Goal: Task Accomplishment & Management: Use online tool/utility

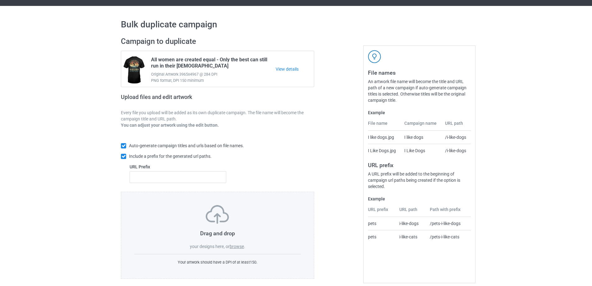
scroll to position [17, 0]
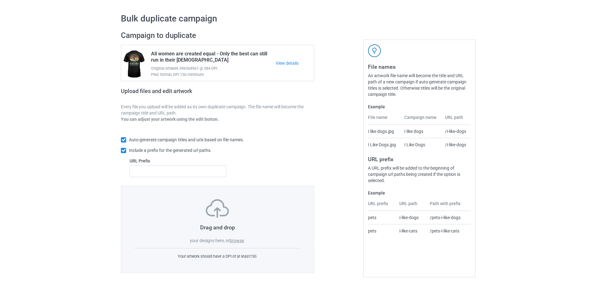
click at [240, 241] on label "browse" at bounding box center [237, 240] width 14 height 5
click at [0, 0] on input "browse" at bounding box center [0, 0] width 0 height 0
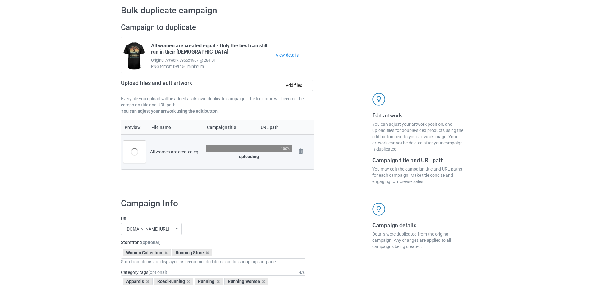
scroll to position [121, 0]
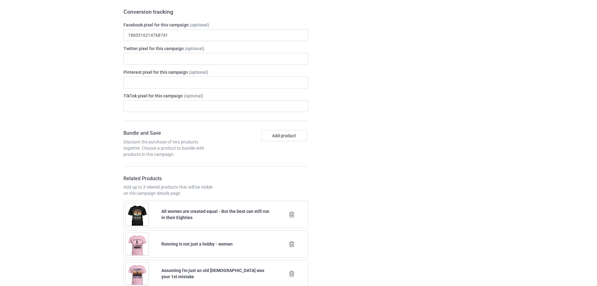
scroll to position [380, 0]
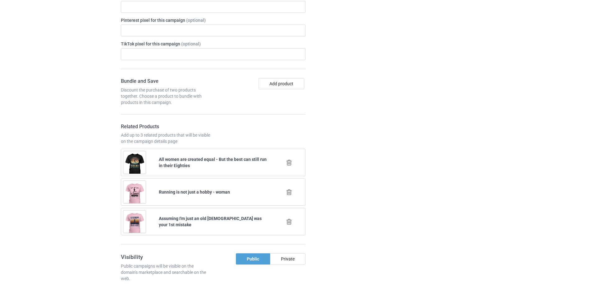
click at [289, 223] on icon at bounding box center [289, 221] width 8 height 7
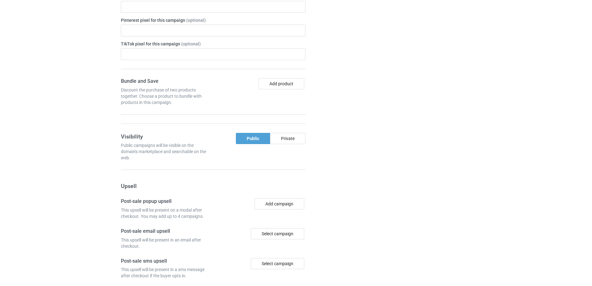
click at [329, 219] on div at bounding box center [341, 108] width 45 height 541
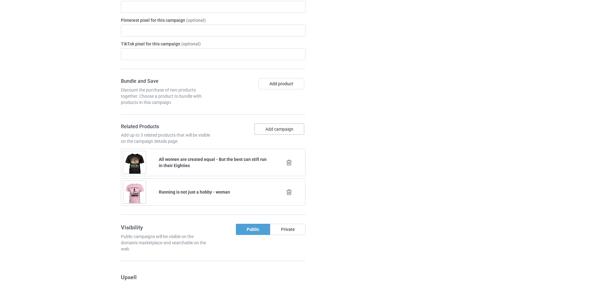
click at [289, 129] on button "Add campaign" at bounding box center [280, 128] width 50 height 11
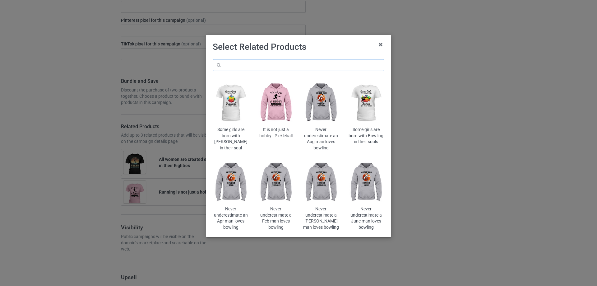
click at [331, 65] on input "text" at bounding box center [299, 65] width 172 height 12
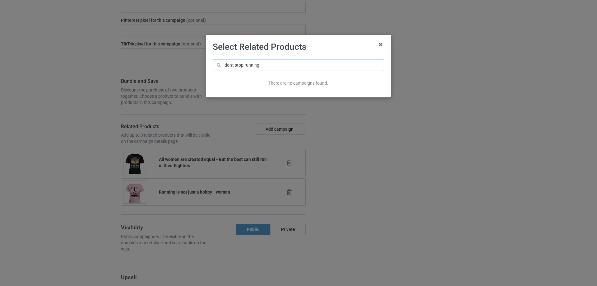
type input "don't stop running"
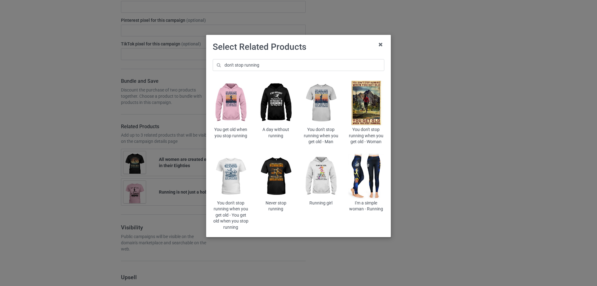
click at [231, 176] on img at bounding box center [231, 176] width 36 height 45
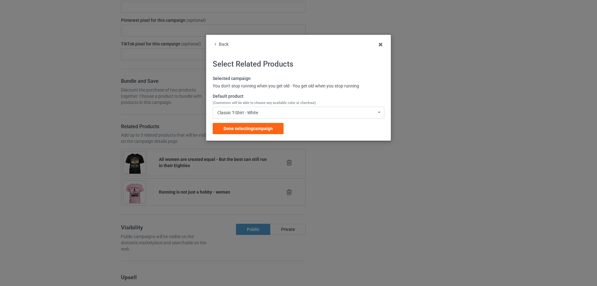
click at [262, 103] on span "(Customers will be able to choose any available color at checkout)" at bounding box center [264, 103] width 103 height 4
click at [257, 113] on div "Classic T-Shirt - White" at bounding box center [237, 112] width 41 height 4
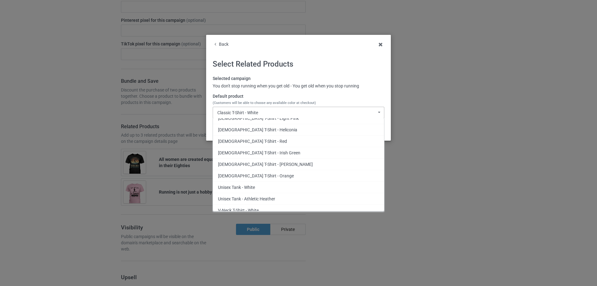
scroll to position [104, 0]
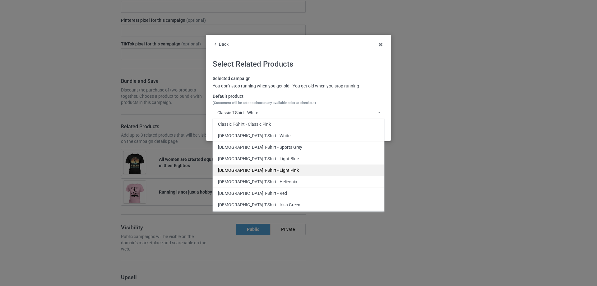
click at [267, 168] on div "[DEMOGRAPHIC_DATA] T-Shirt - Light Pink" at bounding box center [298, 170] width 171 height 12
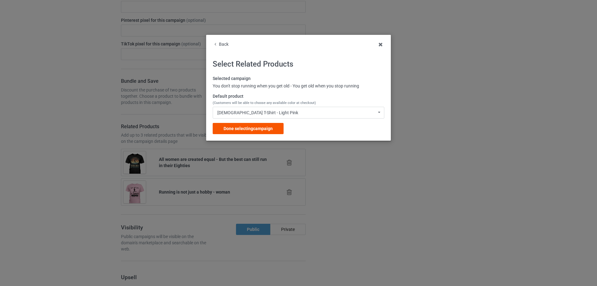
click at [269, 124] on div "Done selecting campaign" at bounding box center [248, 128] width 71 height 11
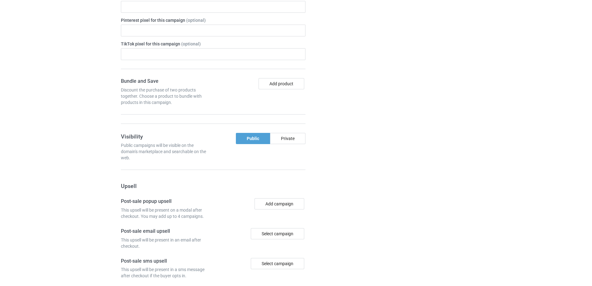
click at [346, 142] on div at bounding box center [341, 108] width 45 height 541
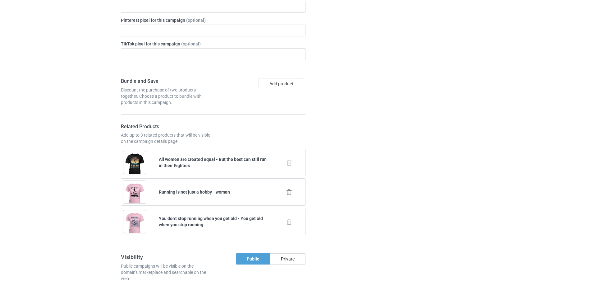
click at [288, 225] on div at bounding box center [289, 222] width 35 height 16
click at [289, 224] on icon at bounding box center [289, 221] width 8 height 7
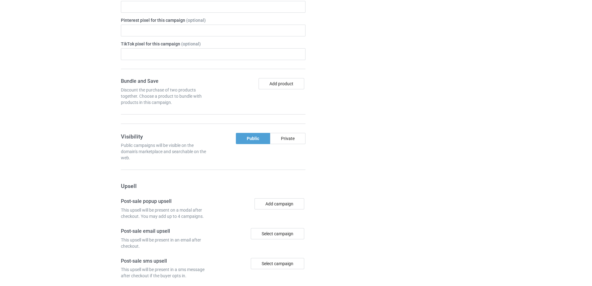
drag, startPoint x: 348, startPoint y: 200, endPoint x: 329, endPoint y: 184, distance: 25.4
click at [348, 200] on div at bounding box center [341, 108] width 45 height 541
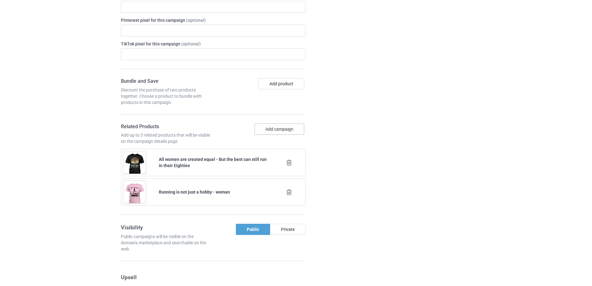
click at [285, 134] on button "Add campaign" at bounding box center [280, 128] width 50 height 11
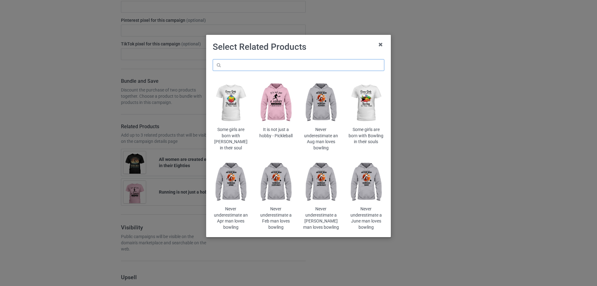
click at [311, 62] on input "text" at bounding box center [299, 65] width 172 height 12
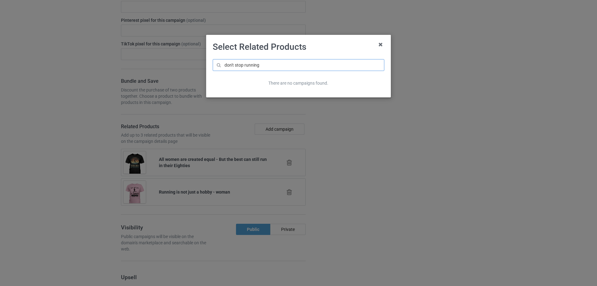
type input "don't stop running"
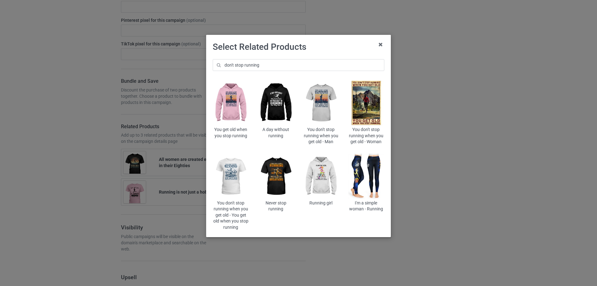
click at [232, 182] on img at bounding box center [231, 176] width 36 height 45
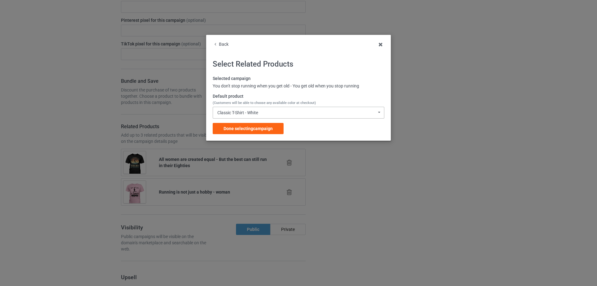
click at [300, 113] on div "Classic T-Shirt - White Classic T-Shirt - White Classic T-Shirt - Athletic Heat…" at bounding box center [299, 113] width 172 height 12
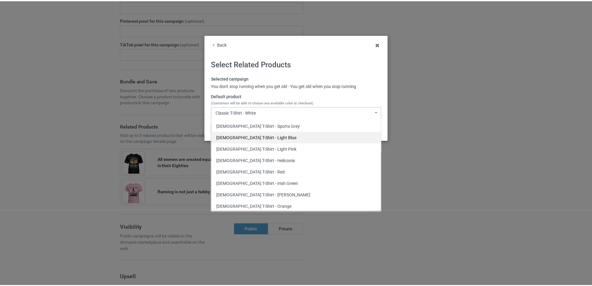
scroll to position [104, 0]
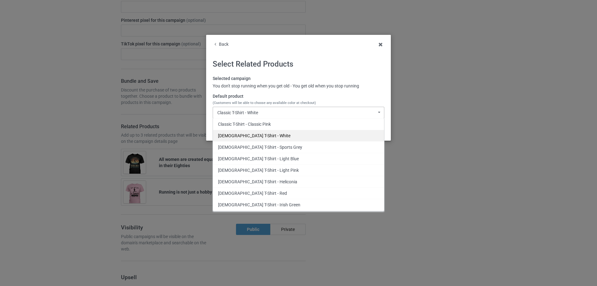
click at [263, 136] on div "[DEMOGRAPHIC_DATA] T-Shirt - White" at bounding box center [298, 136] width 171 height 12
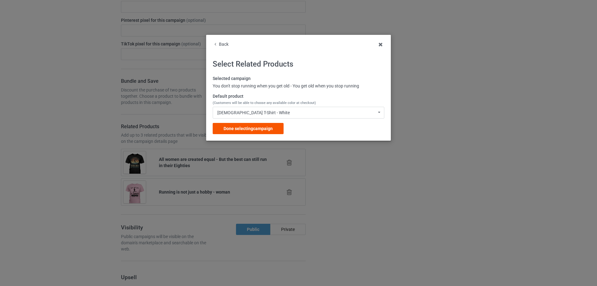
click at [267, 129] on span "Done selecting campaign" at bounding box center [247, 128] width 49 height 5
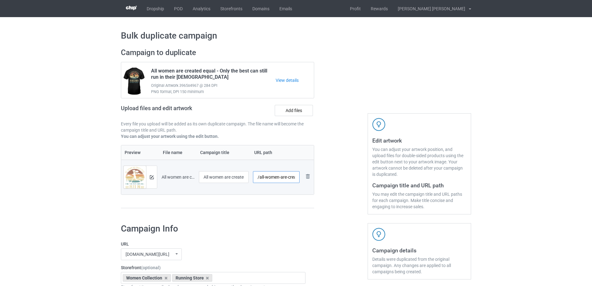
drag, startPoint x: 259, startPoint y: 178, endPoint x: 263, endPoint y: 178, distance: 4.4
click at [263, 178] on input "/all-women-are-created-equal-70-s" at bounding box center [276, 177] width 47 height 12
drag, startPoint x: 283, startPoint y: 178, endPoint x: 331, endPoint y: 177, distance: 48.2
click at [331, 177] on div "Campaign to duplicate All women are created equal - Only the best can still run…" at bounding box center [296, 131] width 359 height 175
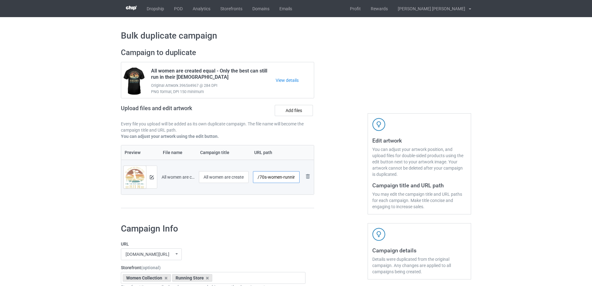
scroll to position [0, 2]
type input "/70s-women-running"
click at [331, 177] on div at bounding box center [341, 131] width 45 height 175
click at [154, 178] on div at bounding box center [151, 177] width 11 height 22
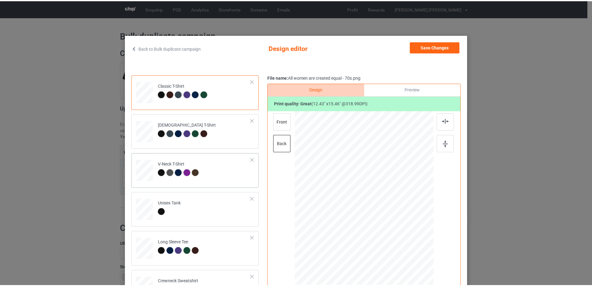
scroll to position [27, 0]
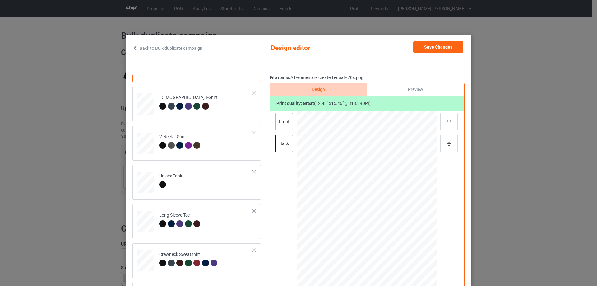
click at [276, 120] on div "front" at bounding box center [283, 121] width 17 height 17
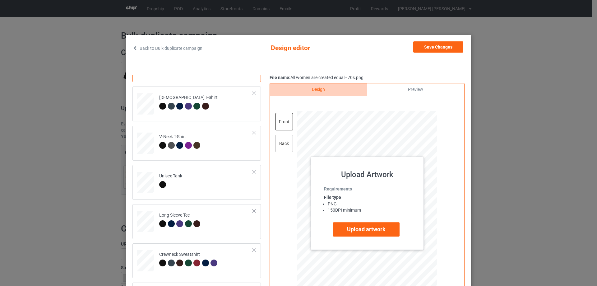
click at [281, 145] on div "back" at bounding box center [283, 143] width 17 height 17
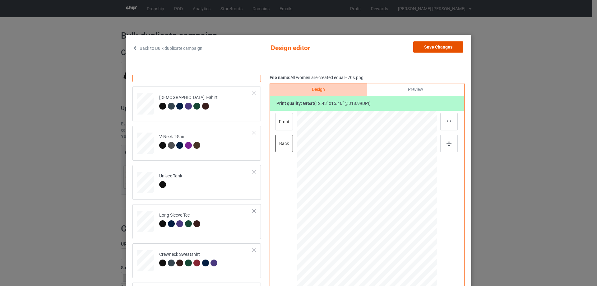
click at [449, 48] on button "Save Changes" at bounding box center [438, 46] width 50 height 11
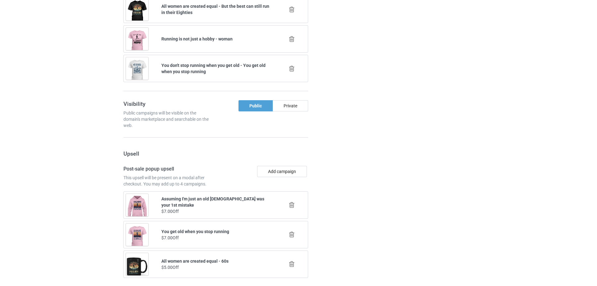
scroll to position [622, 0]
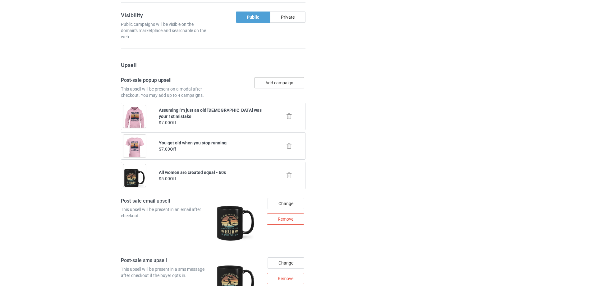
click at [287, 84] on button "Add campaign" at bounding box center [280, 82] width 50 height 11
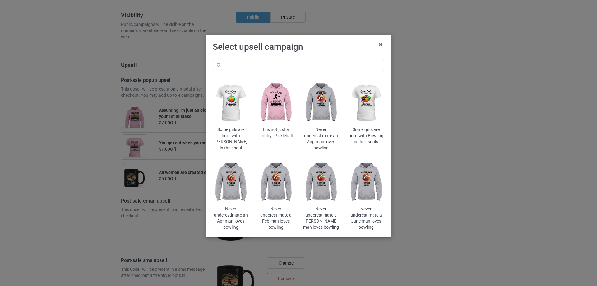
click at [311, 69] on input "text" at bounding box center [299, 65] width 172 height 12
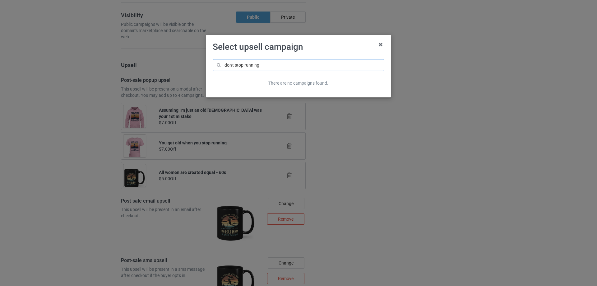
type input "don't stop running"
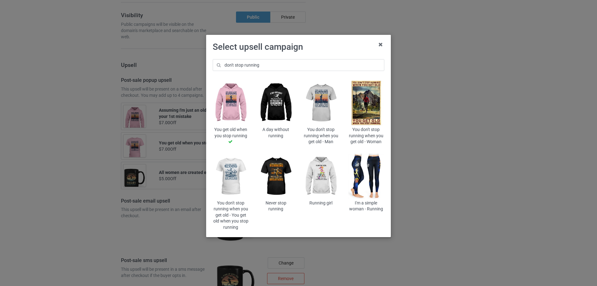
click at [233, 178] on img at bounding box center [231, 176] width 36 height 45
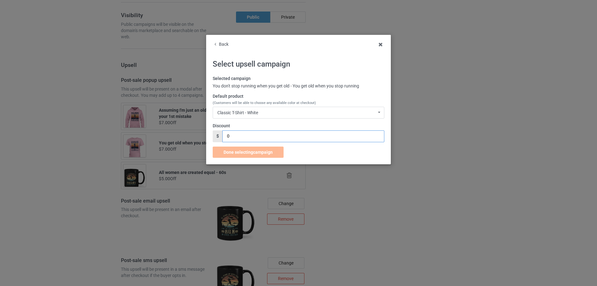
drag, startPoint x: 253, startPoint y: 132, endPoint x: 210, endPoint y: 132, distance: 42.3
click at [212, 133] on div "Back Select upsell campaign Selected campaign You don't stop running when you g…" at bounding box center [298, 99] width 185 height 129
type input "7"
click at [273, 145] on div "Selected campaign You don't stop running when you get old - You get old when yo…" at bounding box center [299, 117] width 172 height 82
click at [272, 154] on span "Done selecting campaign" at bounding box center [247, 152] width 49 height 5
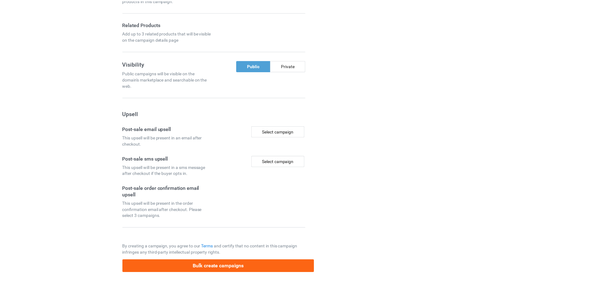
scroll to position [483, 0]
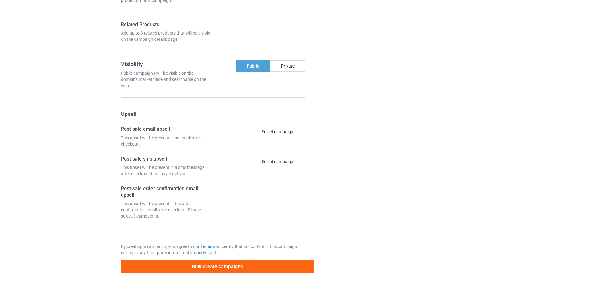
click at [401, 147] on div "Campaign details Details were duplicated from the original campaign. Any change…" at bounding box center [419, 6] width 112 height 541
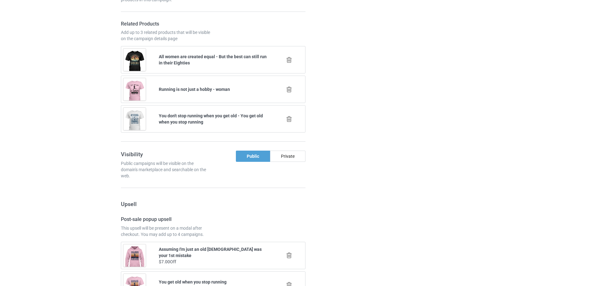
click at [289, 90] on icon at bounding box center [289, 89] width 8 height 7
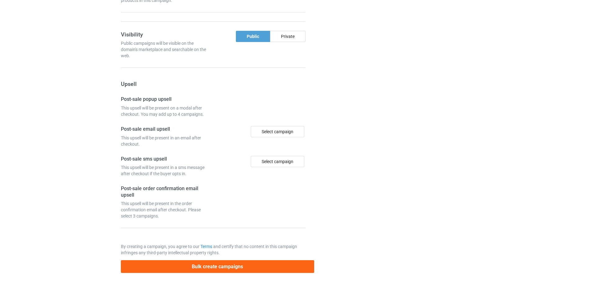
drag, startPoint x: 360, startPoint y: 90, endPoint x: 295, endPoint y: 85, distance: 65.5
click at [360, 91] on div at bounding box center [341, 6] width 45 height 541
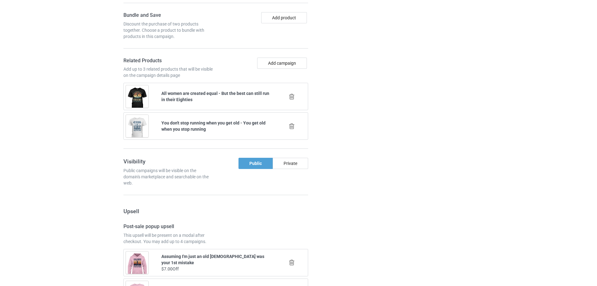
scroll to position [431, 0]
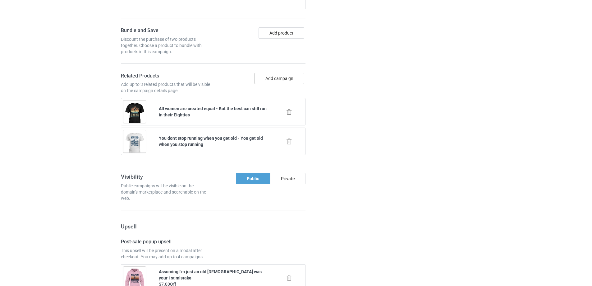
click at [300, 81] on button "Add campaign" at bounding box center [280, 78] width 50 height 11
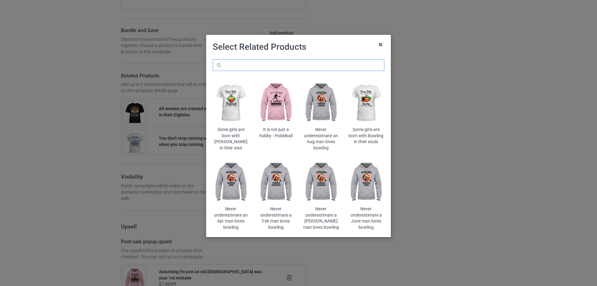
click at [312, 65] on input "text" at bounding box center [299, 65] width 172 height 12
type input "grandmas"
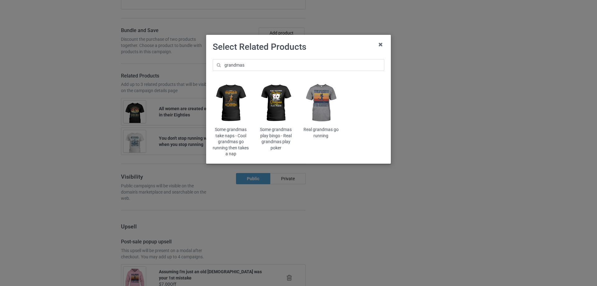
click at [229, 105] on img at bounding box center [231, 102] width 36 height 45
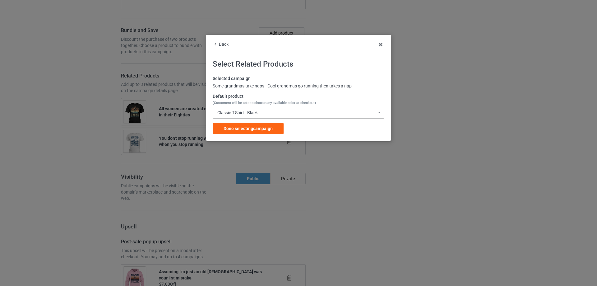
click at [276, 113] on div "Classic T-Shirt - Black Classic T-Shirt - Black Classic T-Shirt - Chocolate Cla…" at bounding box center [299, 113] width 172 height 12
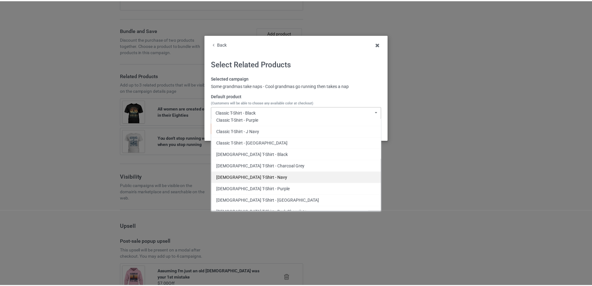
scroll to position [52, 0]
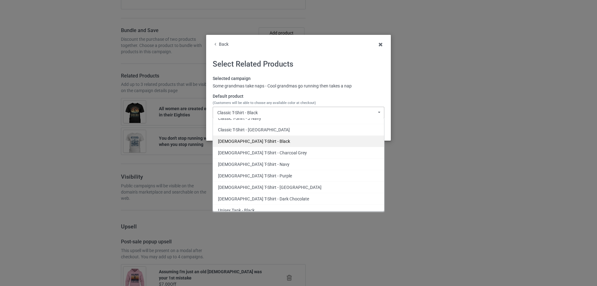
click at [278, 141] on div "[DEMOGRAPHIC_DATA] T-Shirt - Black" at bounding box center [298, 141] width 171 height 12
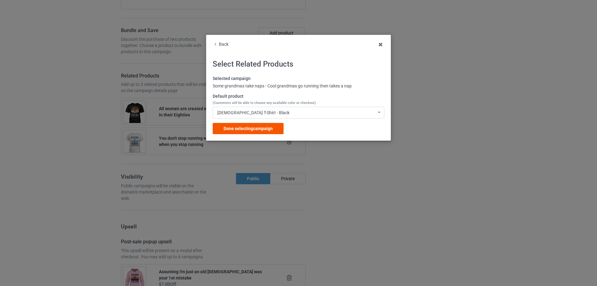
click at [259, 129] on span "Done selecting campaign" at bounding box center [247, 128] width 49 height 5
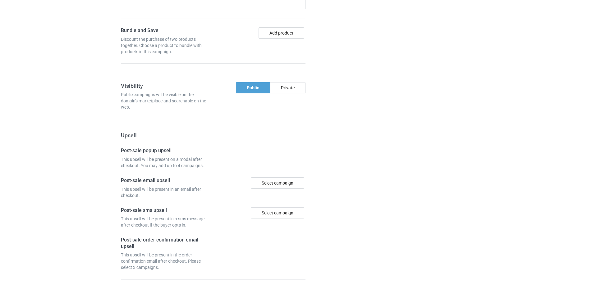
click at [389, 141] on div "Campaign details Details were duplicated from the original campaign. Any change…" at bounding box center [419, 58] width 112 height 541
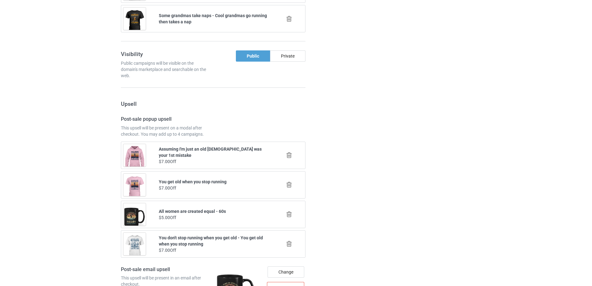
scroll to position [638, 0]
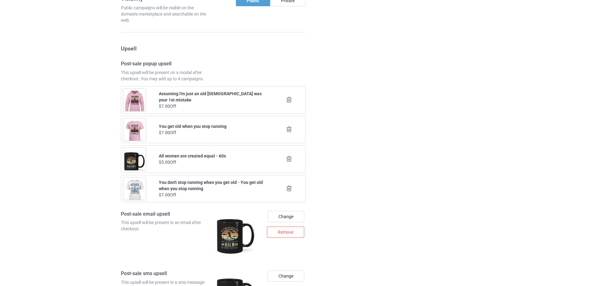
click at [289, 160] on icon at bounding box center [289, 158] width 8 height 7
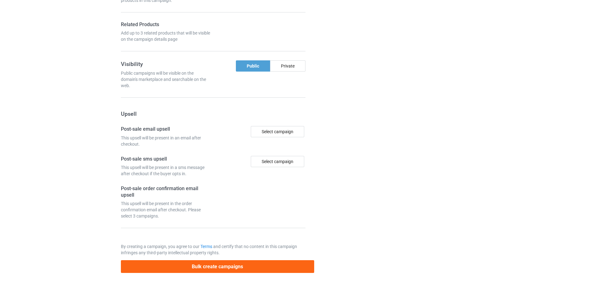
click at [379, 156] on div "Campaign details Details were duplicated from the original campaign. Any change…" at bounding box center [419, 6] width 112 height 541
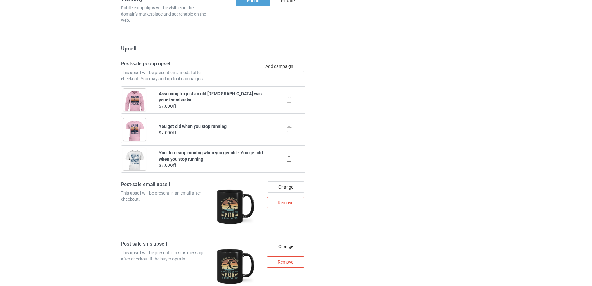
click at [291, 72] on button "Add campaign" at bounding box center [280, 66] width 50 height 11
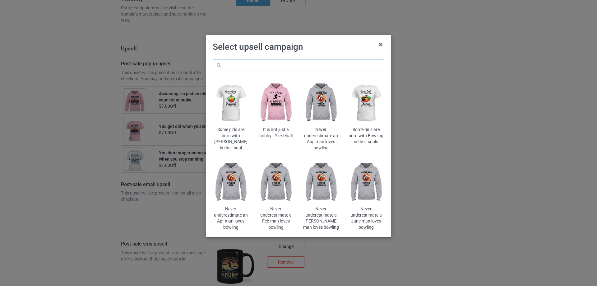
click at [303, 70] on input "text" at bounding box center [299, 65] width 172 height 12
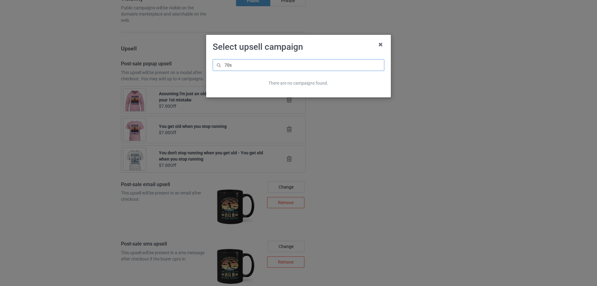
type input "70s"
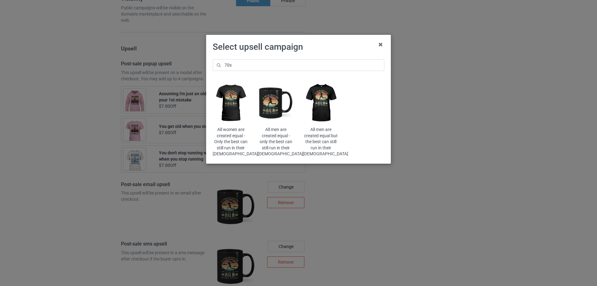
click at [234, 110] on img at bounding box center [231, 102] width 36 height 45
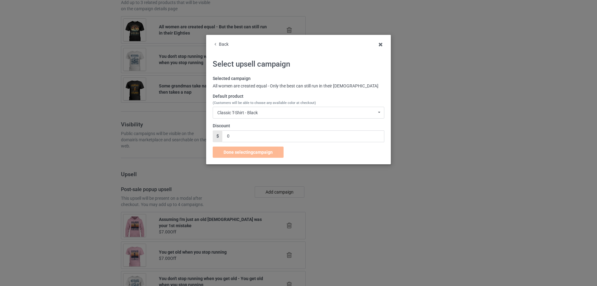
scroll to position [638, 0]
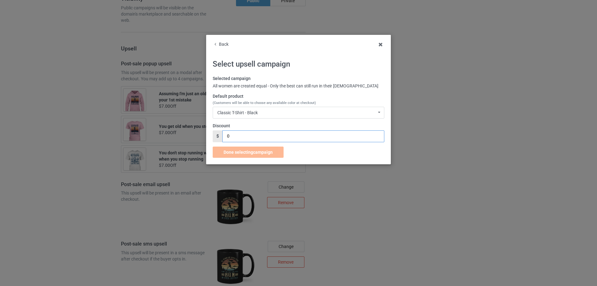
drag, startPoint x: 232, startPoint y: 139, endPoint x: 216, endPoint y: 145, distance: 17.0
click at [202, 140] on div "Back Select upsell campaign Selected campaign All women are created equal - Onl…" at bounding box center [298, 143] width 597 height 286
type input "7"
click at [256, 151] on span "Done selecting campaign" at bounding box center [247, 152] width 49 height 5
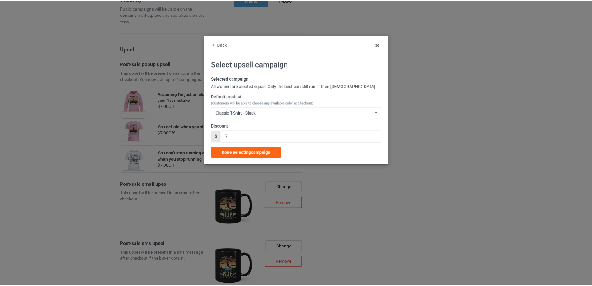
scroll to position [483, 0]
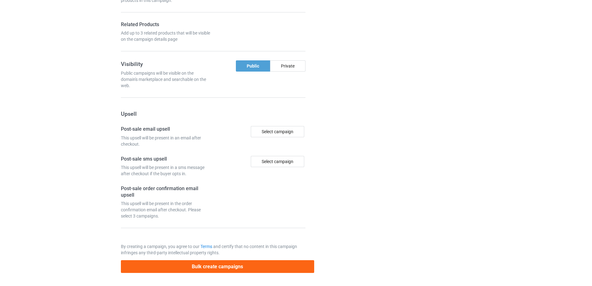
click at [378, 151] on div "Campaign details Details were duplicated from the original campaign. Any change…" at bounding box center [419, 6] width 112 height 541
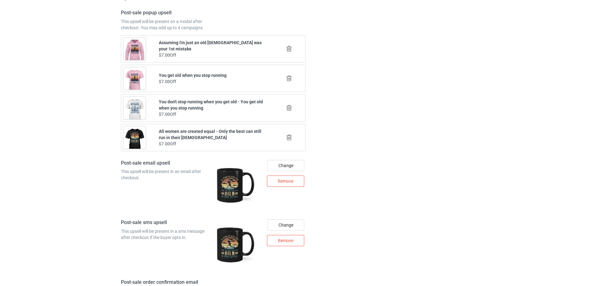
scroll to position [690, 0]
drag, startPoint x: 191, startPoint y: 74, endPoint x: 239, endPoint y: 74, distance: 48.2
click at [228, 73] on div "You get old when you stop running" at bounding box center [213, 74] width 109 height 6
click at [289, 79] on icon at bounding box center [289, 77] width 8 height 7
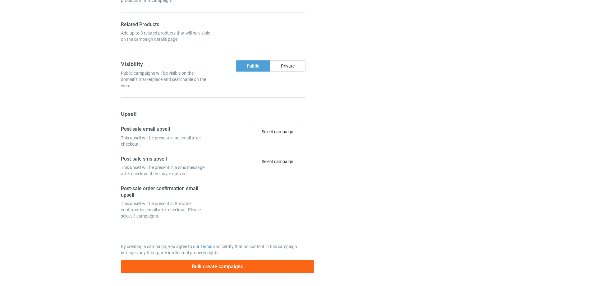
click at [349, 78] on div at bounding box center [341, 6] width 45 height 541
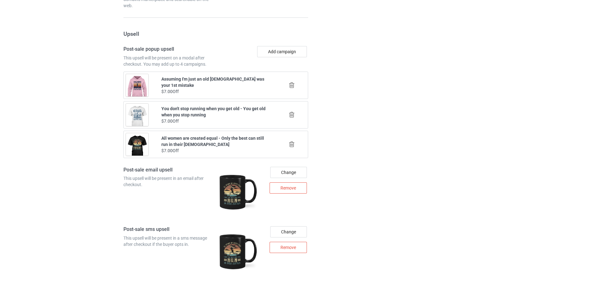
scroll to position [638, 0]
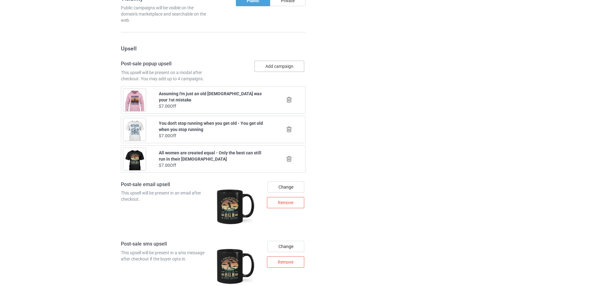
click at [295, 65] on button "Add campaign" at bounding box center [280, 66] width 50 height 11
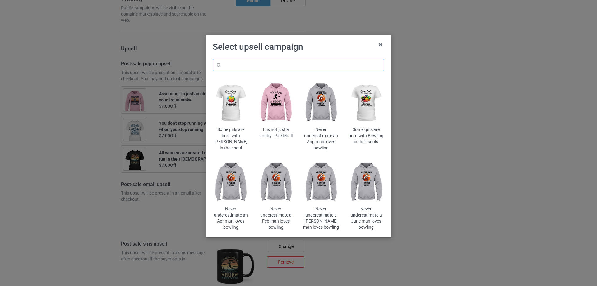
click at [306, 63] on input "text" at bounding box center [299, 65] width 172 height 12
type input "grandmas"
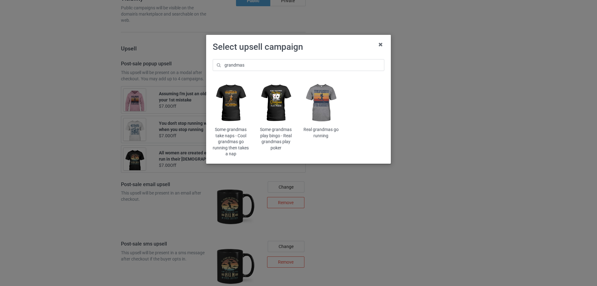
click at [230, 104] on img at bounding box center [231, 102] width 36 height 45
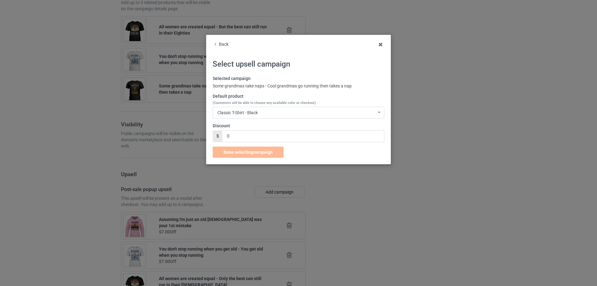
scroll to position [638, 0]
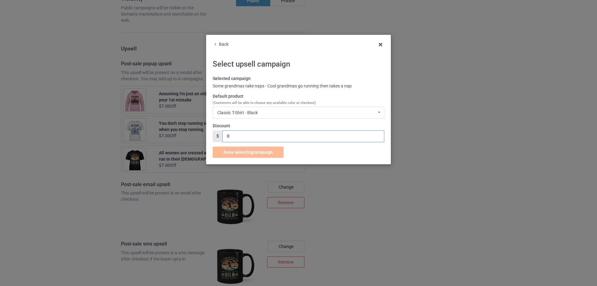
drag, startPoint x: 233, startPoint y: 138, endPoint x: 220, endPoint y: 136, distance: 12.9
click at [222, 137] on div "$ 0" at bounding box center [299, 136] width 172 height 12
type input "7"
click at [255, 153] on span "Done selecting campaign" at bounding box center [247, 152] width 49 height 5
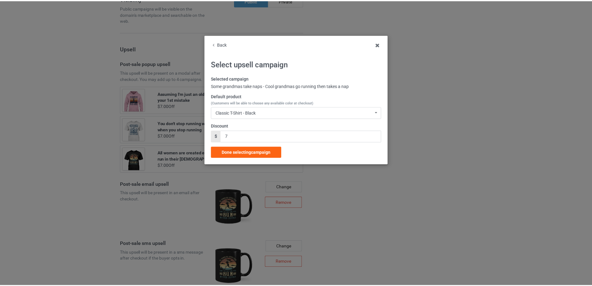
scroll to position [483, 0]
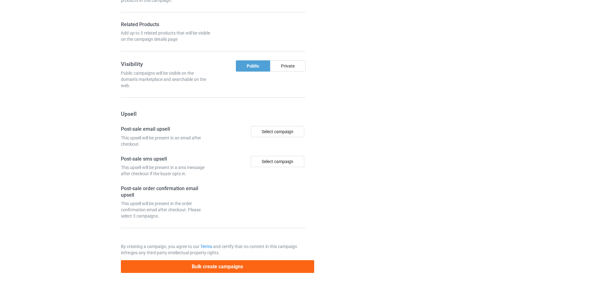
click at [394, 148] on div "Campaign details Details were duplicated from the original campaign. Any change…" at bounding box center [419, 6] width 112 height 541
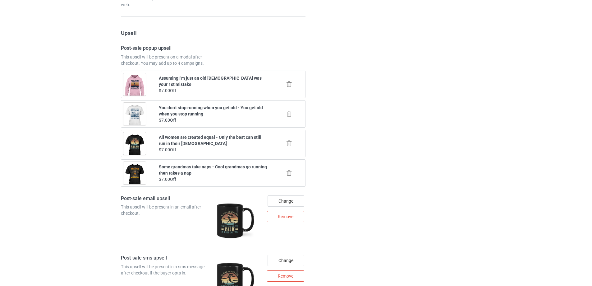
scroll to position [638, 0]
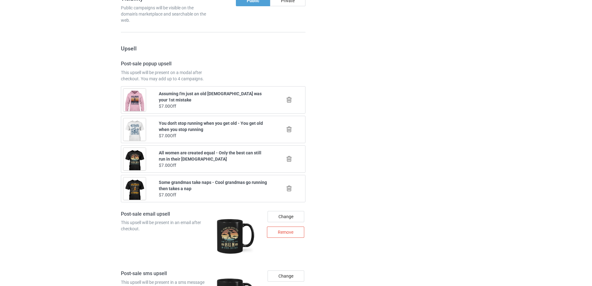
click at [289, 99] on icon at bounding box center [289, 99] width 8 height 7
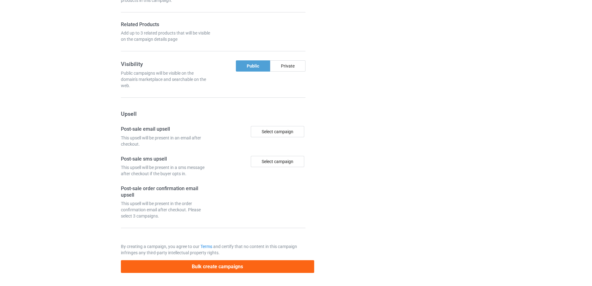
click at [351, 94] on div at bounding box center [341, 6] width 45 height 541
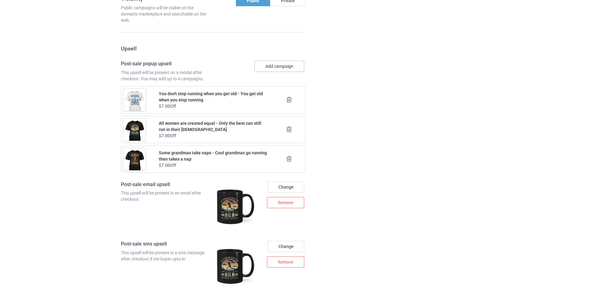
click at [283, 71] on button "Add campaign" at bounding box center [280, 66] width 50 height 11
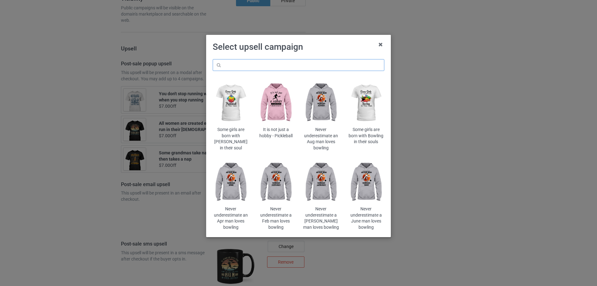
click at [311, 67] on input "text" at bounding box center [299, 65] width 172 height 12
type input "running is not a hobby"
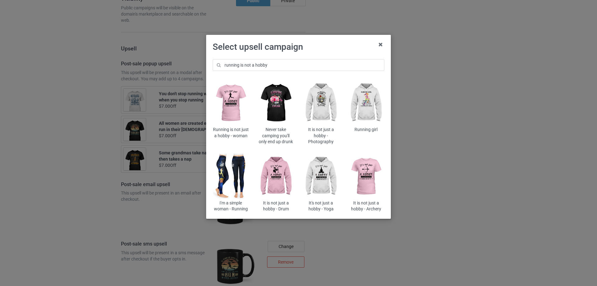
click at [233, 99] on img at bounding box center [231, 102] width 36 height 45
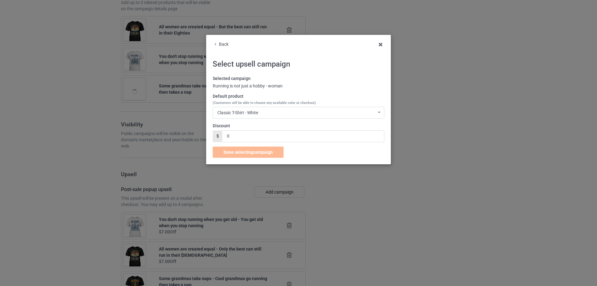
scroll to position [638, 0]
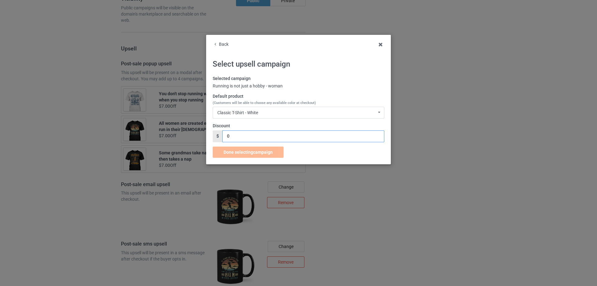
drag, startPoint x: 241, startPoint y: 138, endPoint x: 186, endPoint y: 138, distance: 54.4
click at [186, 138] on div "Back Select upsell campaign Selected campaign Running is not just a hobby - wom…" at bounding box center [298, 143] width 597 height 286
type input "7"
drag, startPoint x: 256, startPoint y: 152, endPoint x: 283, endPoint y: 126, distance: 37.6
click at [283, 126] on div "Selected campaign Running is not just a hobby - woman Default product (Customer…" at bounding box center [299, 117] width 172 height 82
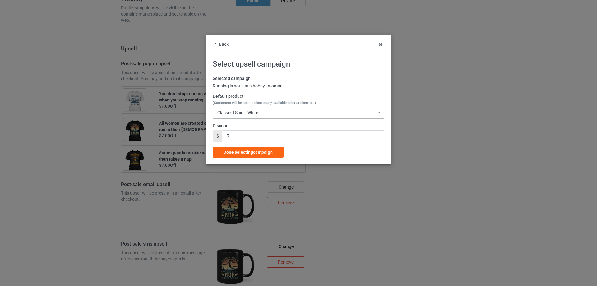
click at [294, 113] on div "Classic T-Shirt - White Classic T-Shirt - White Classic T-Shirt - Classic Pink …" at bounding box center [299, 113] width 172 height 12
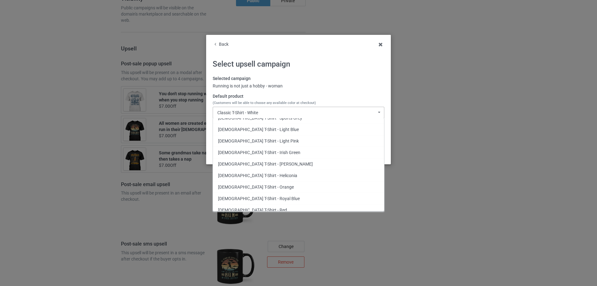
scroll to position [518, 0]
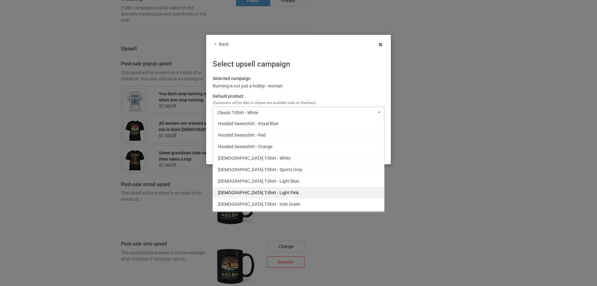
drag, startPoint x: 269, startPoint y: 159, endPoint x: 268, endPoint y: 192, distance: 33.9
click at [268, 192] on div "Classic T-Shirt - White Classic T-Shirt - Classic Pink Classic T-Shirt - Ash Cl…" at bounding box center [299, 164] width 172 height 93
click at [269, 192] on div "[DEMOGRAPHIC_DATA] T-Shirt - Light Pink" at bounding box center [298, 193] width 171 height 12
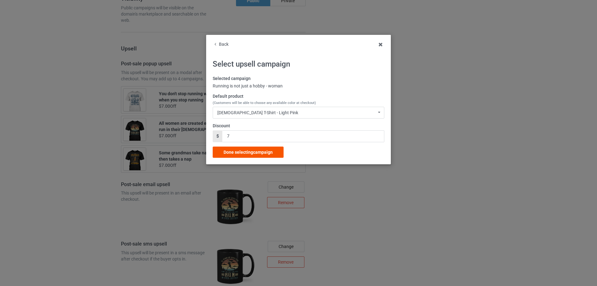
click at [265, 154] on span "Done selecting campaign" at bounding box center [247, 152] width 49 height 5
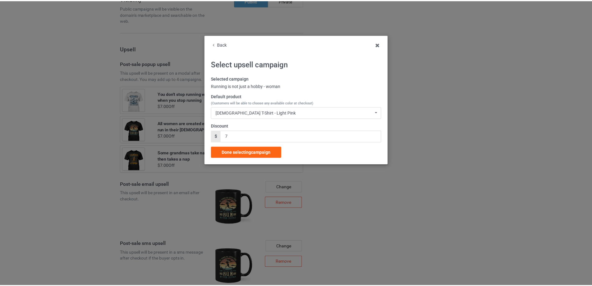
scroll to position [483, 0]
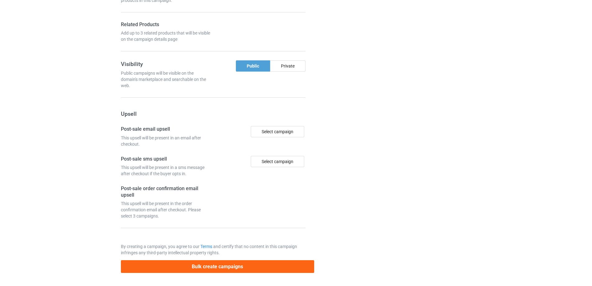
click at [345, 152] on div at bounding box center [341, 6] width 45 height 541
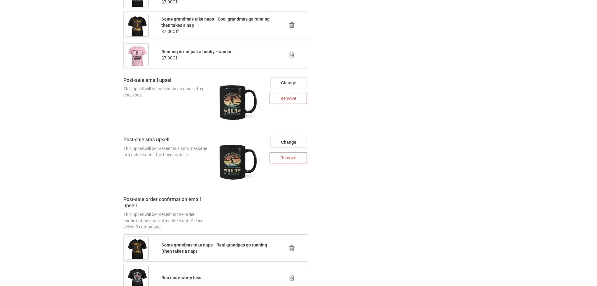
scroll to position [771, 0]
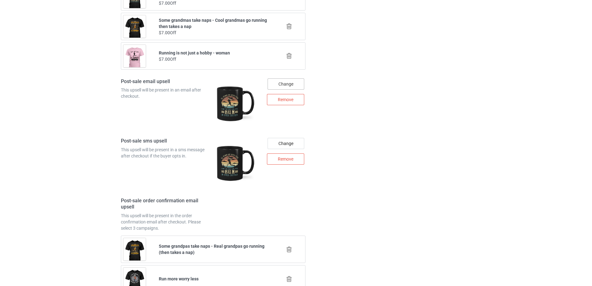
click at [292, 85] on div "Change" at bounding box center [286, 83] width 37 height 11
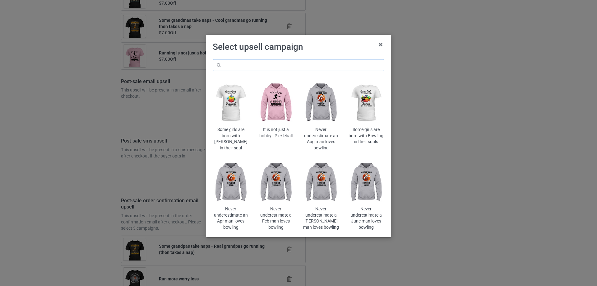
click at [318, 67] on input "text" at bounding box center [299, 65] width 172 height 12
paste input "don't stop running"
type input "don't stop running"
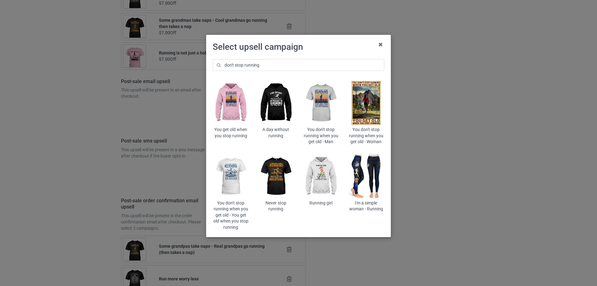
click at [233, 176] on img at bounding box center [231, 176] width 36 height 45
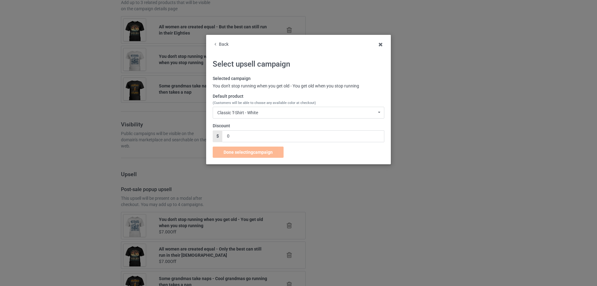
scroll to position [771, 0]
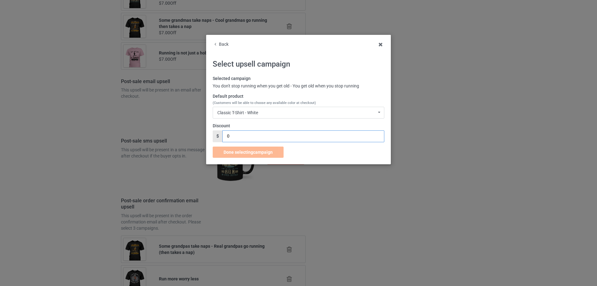
click at [239, 135] on input "0" at bounding box center [303, 136] width 162 height 12
drag, startPoint x: 239, startPoint y: 135, endPoint x: 203, endPoint y: 134, distance: 36.1
click at [203, 134] on div "Back Select upsell campaign Selected campaign You don't stop running when you g…" at bounding box center [298, 143] width 597 height 286
type input "7"
click at [229, 150] on span "Done selecting campaign" at bounding box center [247, 152] width 49 height 5
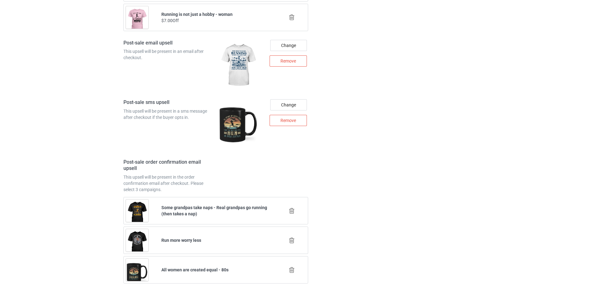
scroll to position [823, 0]
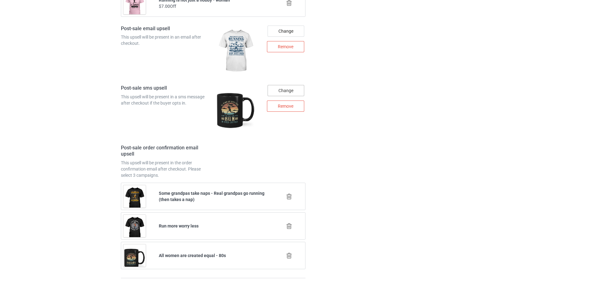
click at [292, 86] on div "Change" at bounding box center [286, 90] width 37 height 11
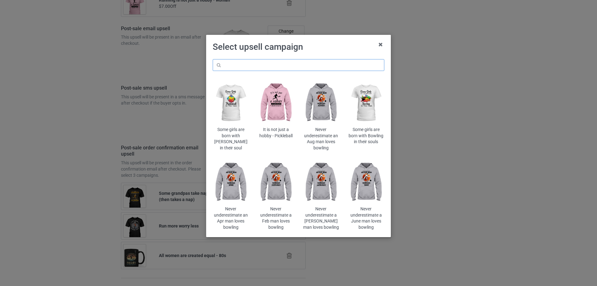
click at [321, 62] on input "text" at bounding box center [299, 65] width 172 height 12
paste input "don't stop running"
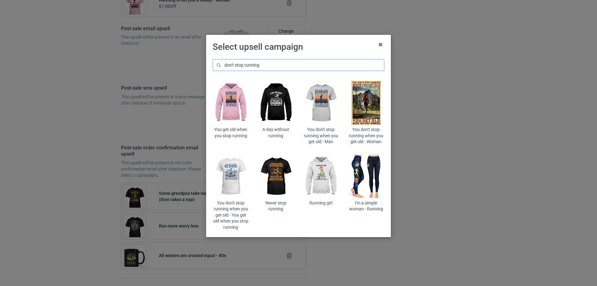
type input "don't stop running"
click at [231, 174] on img at bounding box center [231, 176] width 36 height 45
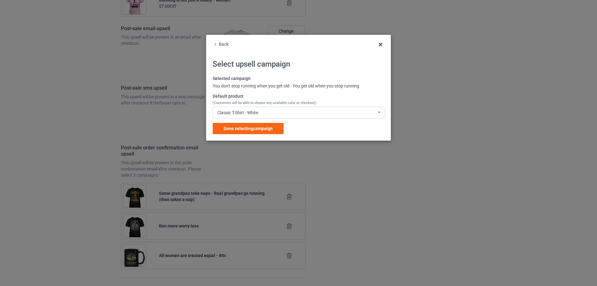
click at [265, 128] on span "Done selecting campaign" at bounding box center [247, 128] width 49 height 5
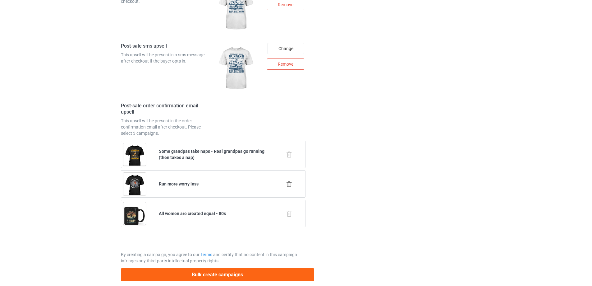
scroll to position [874, 0]
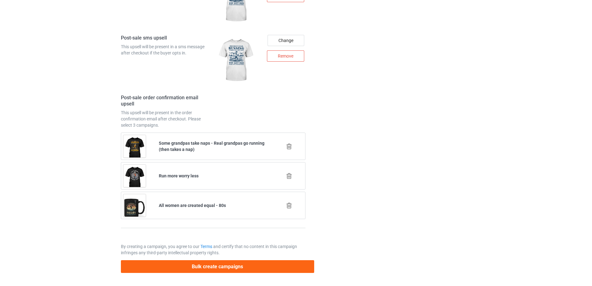
click at [289, 206] on icon at bounding box center [289, 205] width 8 height 7
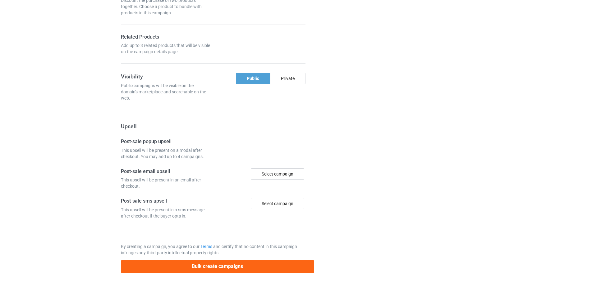
click at [352, 196] on div at bounding box center [341, 13] width 45 height 528
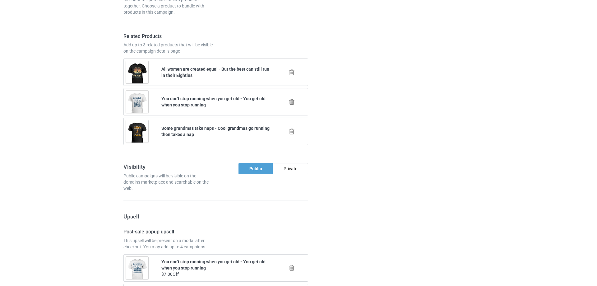
scroll to position [845, 0]
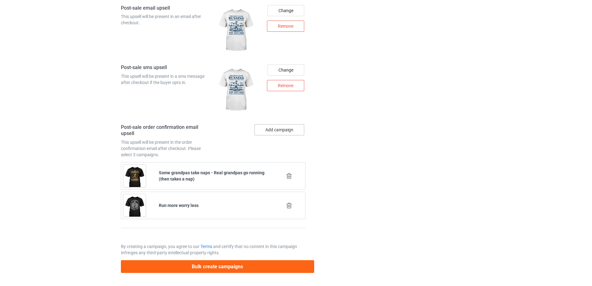
click at [295, 130] on button "Add campaign" at bounding box center [280, 129] width 50 height 11
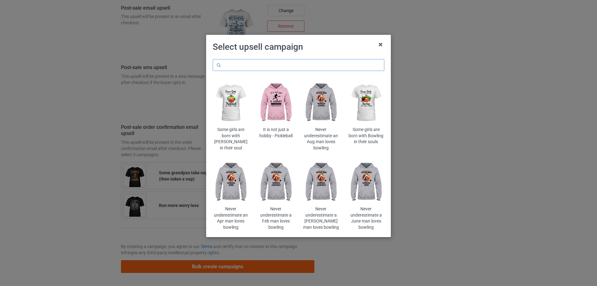
click at [339, 64] on input "text" at bounding box center [299, 65] width 172 height 12
paste input "don't stop running"
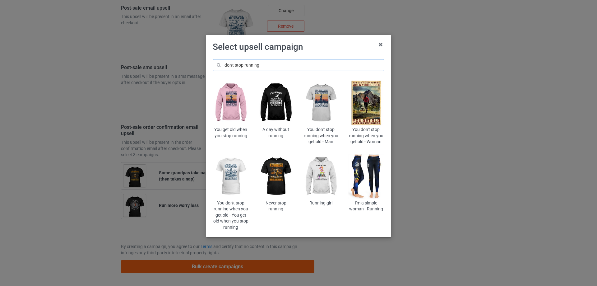
type input "don't stop running"
click at [230, 182] on img at bounding box center [231, 176] width 36 height 45
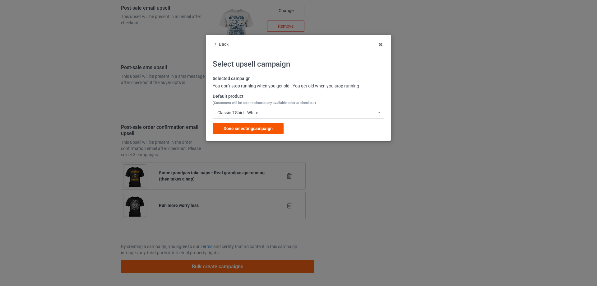
click at [261, 126] on span "Done selecting campaign" at bounding box center [247, 128] width 49 height 5
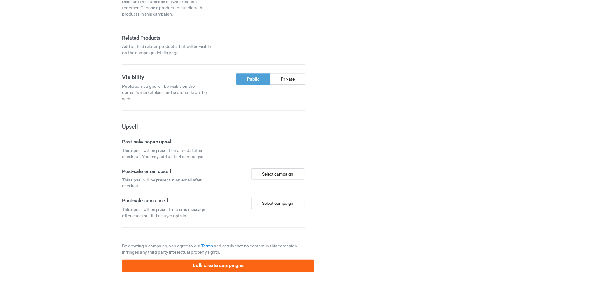
scroll to position [470, 0]
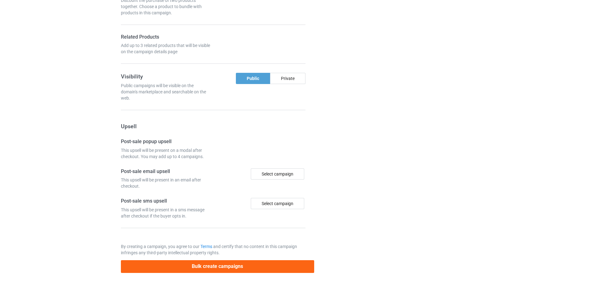
click at [377, 157] on div "Campaign details Details were duplicated from the original campaign. Any change…" at bounding box center [419, 13] width 112 height 528
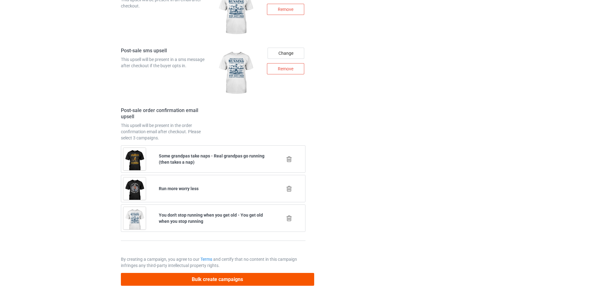
scroll to position [874, 0]
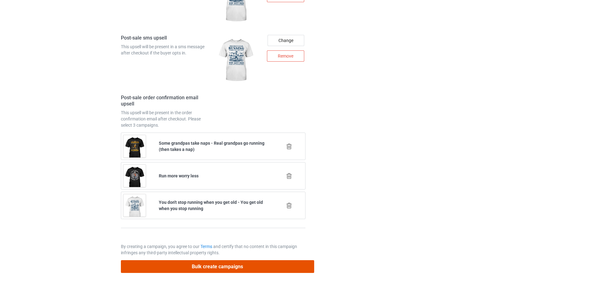
drag, startPoint x: 234, startPoint y: 266, endPoint x: 238, endPoint y: 265, distance: 4.2
click at [234, 266] on button "Bulk create campaigns" at bounding box center [217, 266] width 193 height 13
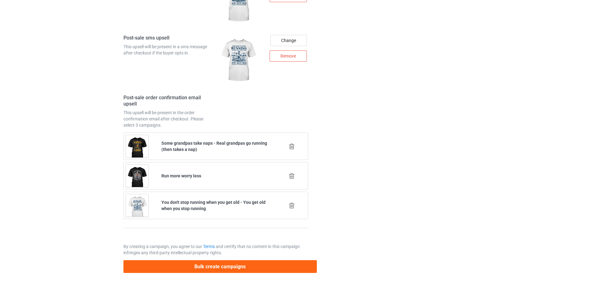
scroll to position [0, 0]
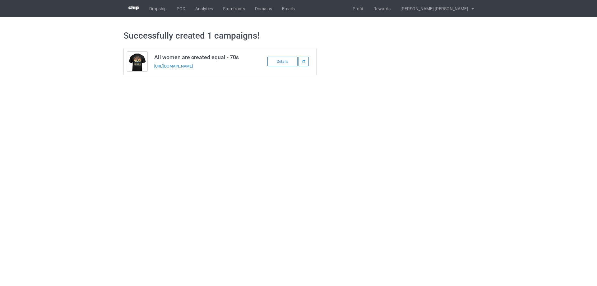
click at [276, 62] on div "Details" at bounding box center [282, 62] width 30 height 10
